Goal: Transaction & Acquisition: Purchase product/service

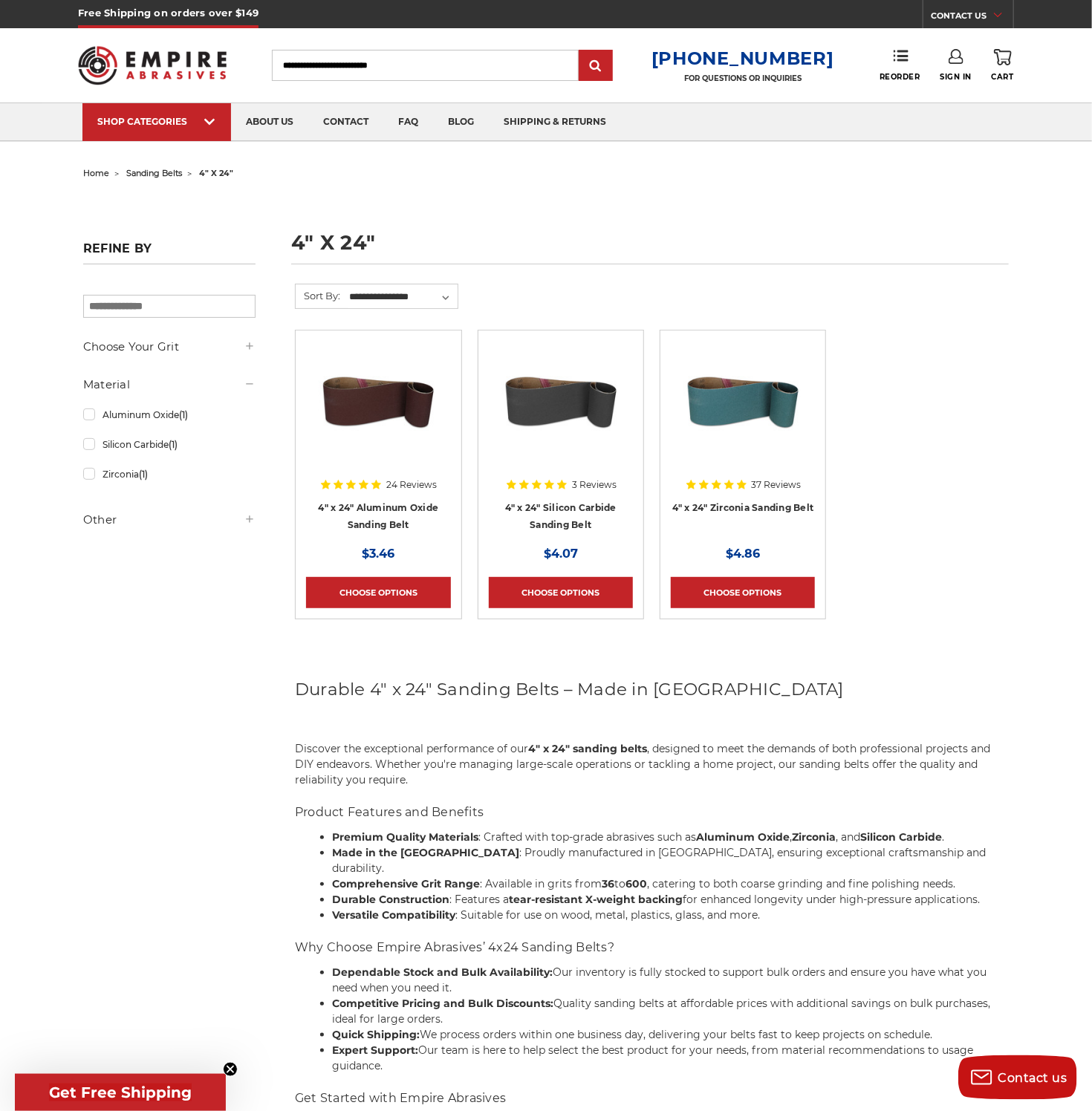
scroll to position [163, 0]
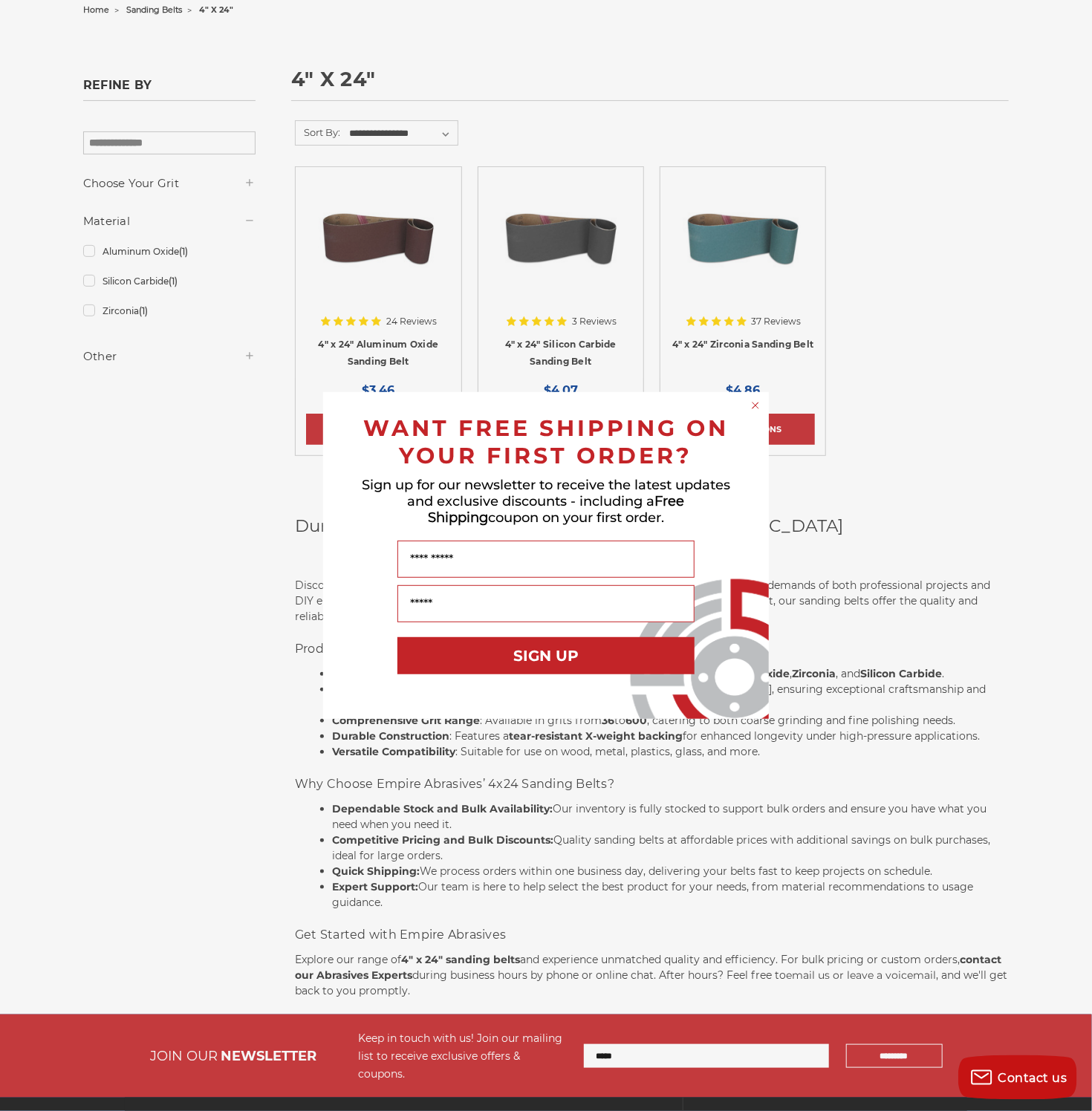
click at [213, 667] on div "Close dialog WANT FREE SHIPPING ON YOUR FIRST ORDER? Sign up for our newsletter…" at bounding box center [546, 555] width 1092 height 1111
click at [756, 406] on circle "Close dialog" at bounding box center [755, 406] width 14 height 14
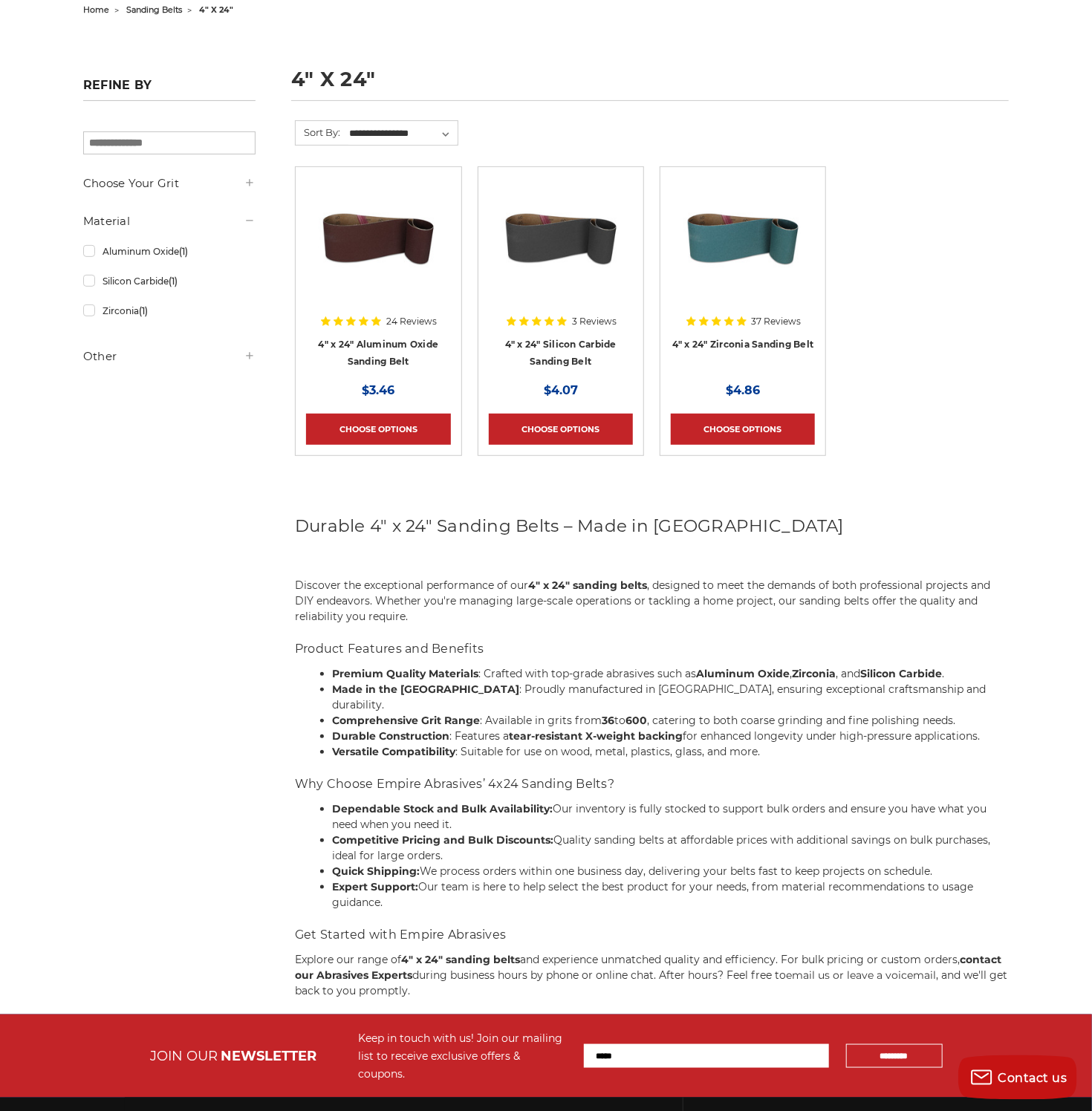
click at [720, 227] on img at bounding box center [743, 237] width 119 height 119
click at [557, 247] on img at bounding box center [560, 237] width 119 height 119
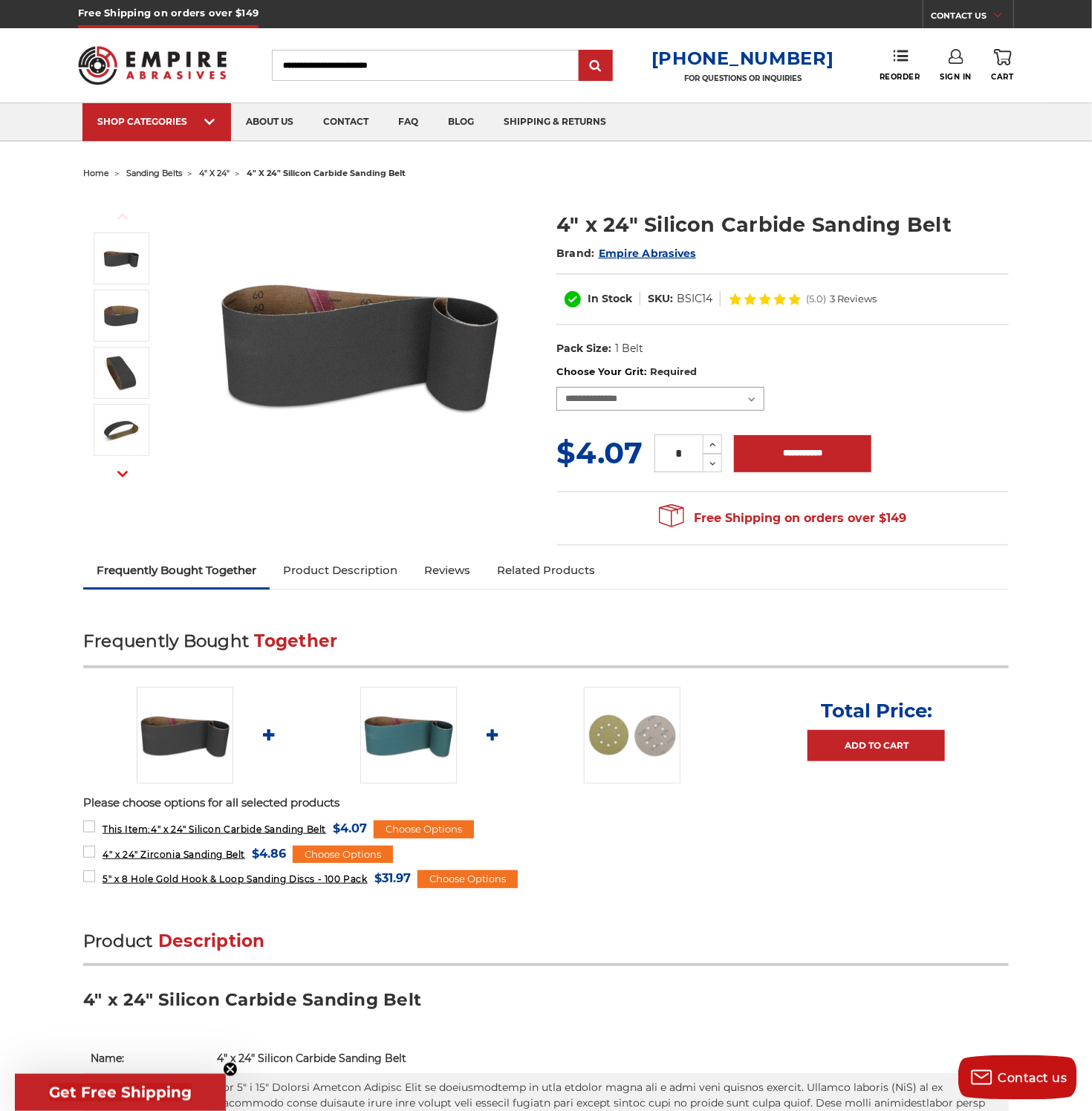
click at [556, 387] on select "**********" at bounding box center [660, 399] width 208 height 24
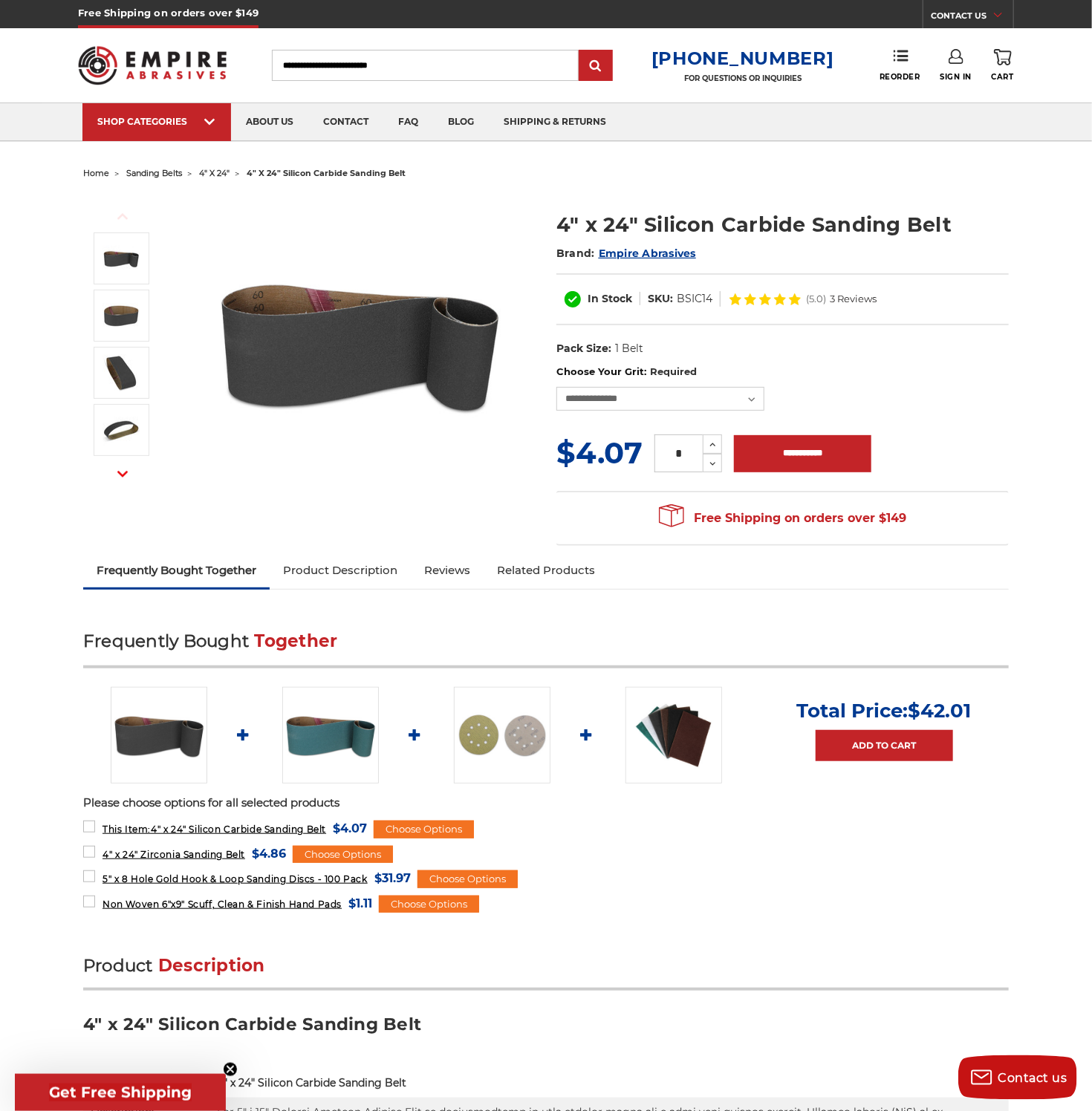
drag, startPoint x: 598, startPoint y: 392, endPoint x: 453, endPoint y: 224, distance: 221.9
click at [453, 224] on img at bounding box center [360, 343] width 297 height 297
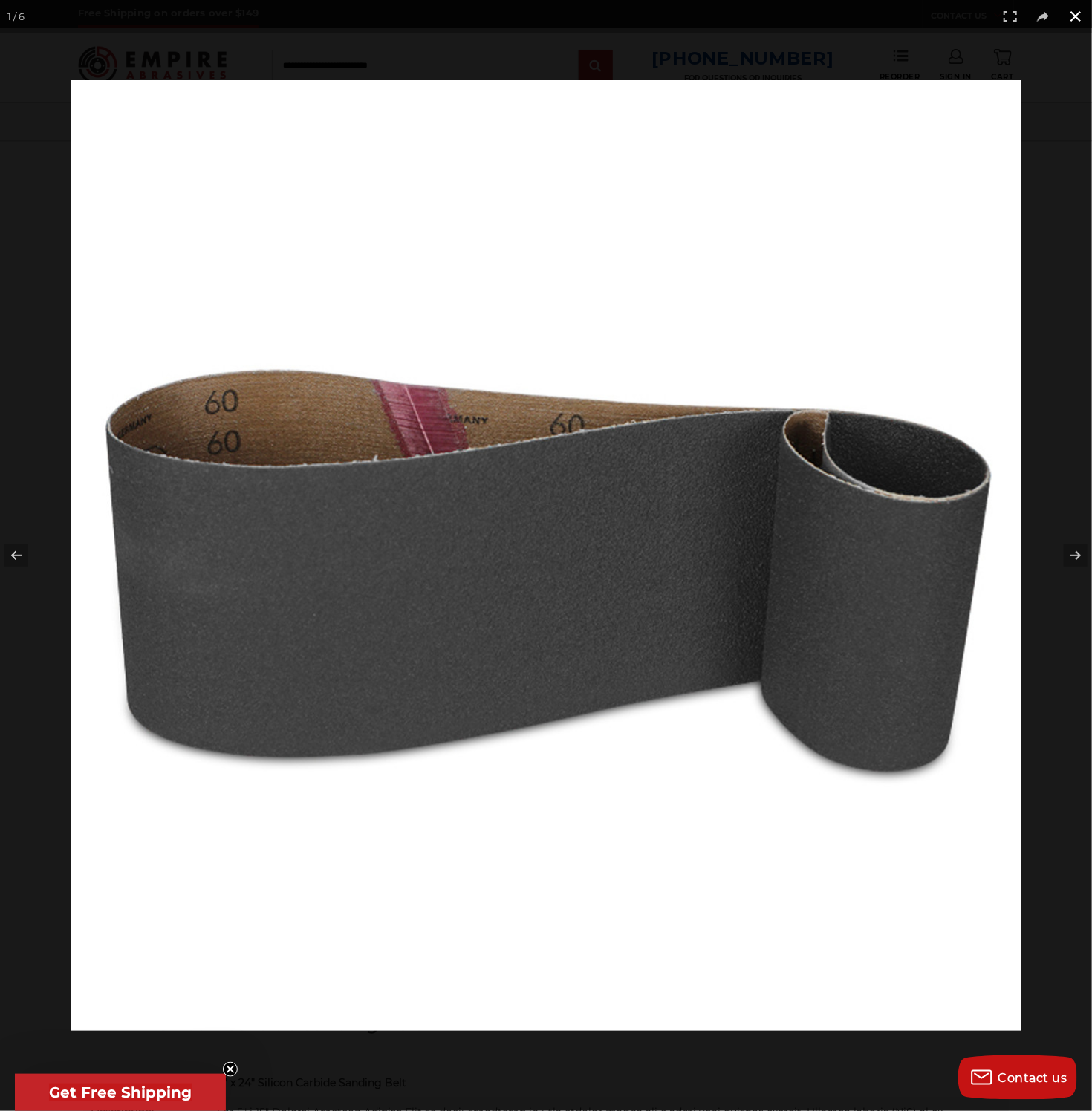
click at [1075, 16] on button at bounding box center [1076, 16] width 33 height 33
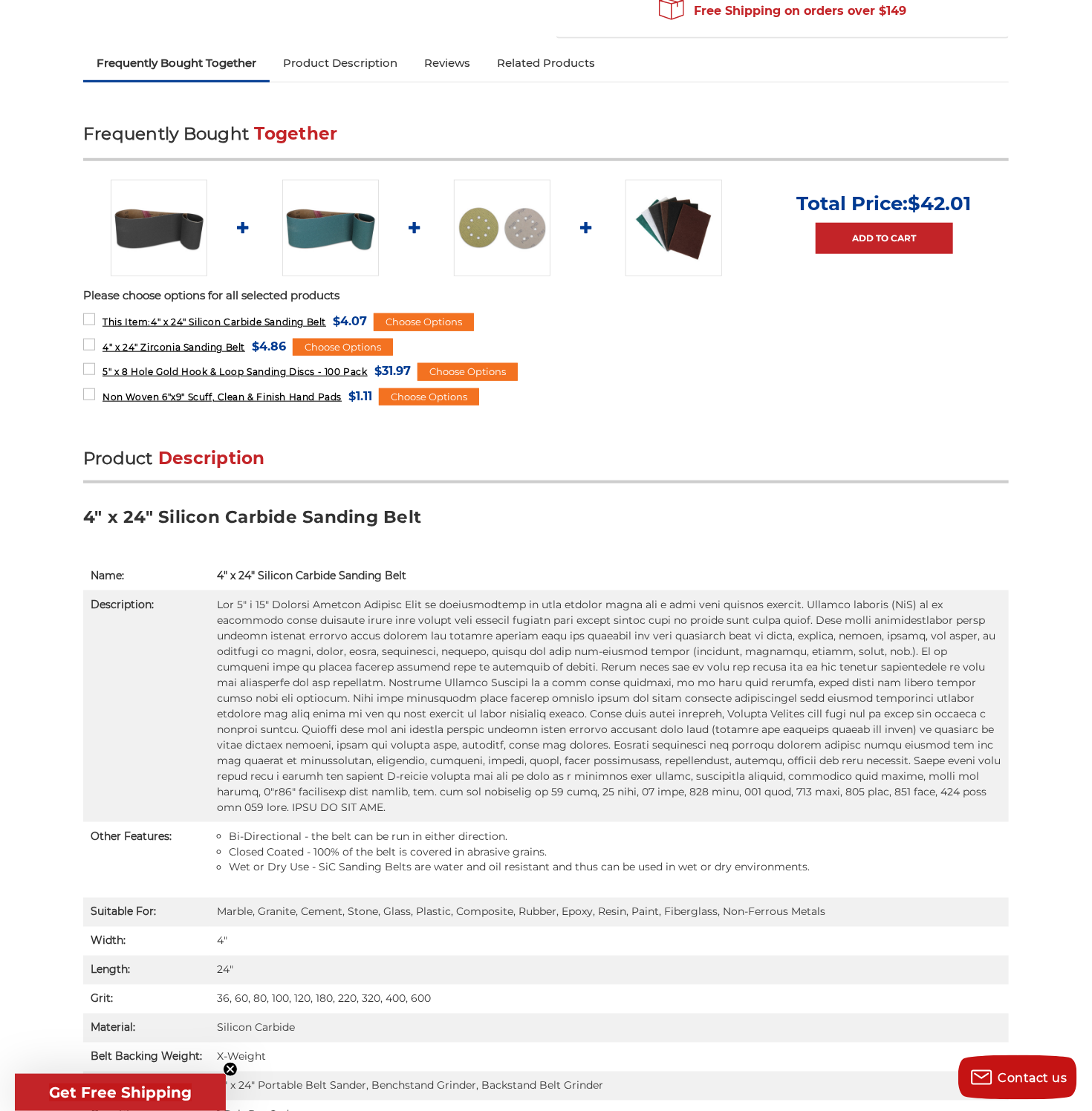
scroll to position [522, 0]
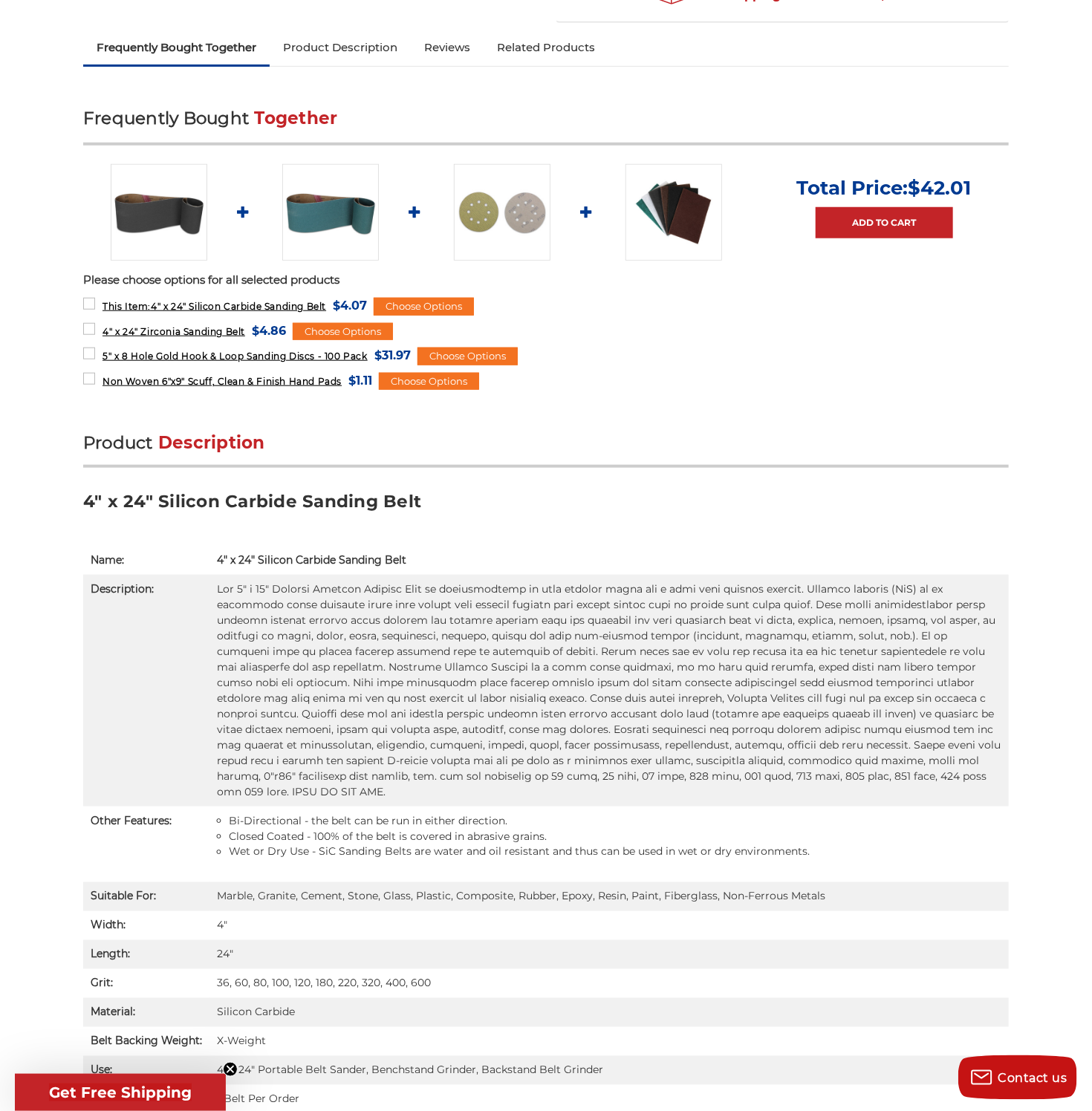
click at [36, 171] on div "home sanding belts 4" x 24" 4" x 24" silicon carbide sanding belt Previous" at bounding box center [546, 1122] width 1050 height 2966
